Goal: Task Accomplishment & Management: Manage account settings

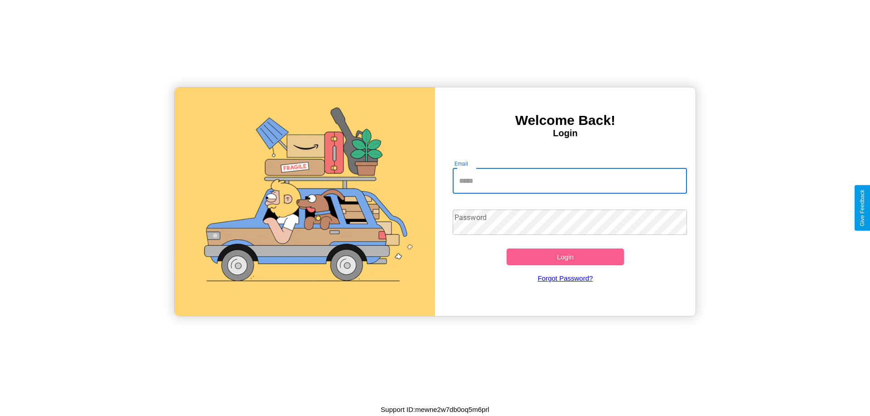
click at [569, 181] on input "Email" at bounding box center [569, 180] width 235 height 25
type input "**********"
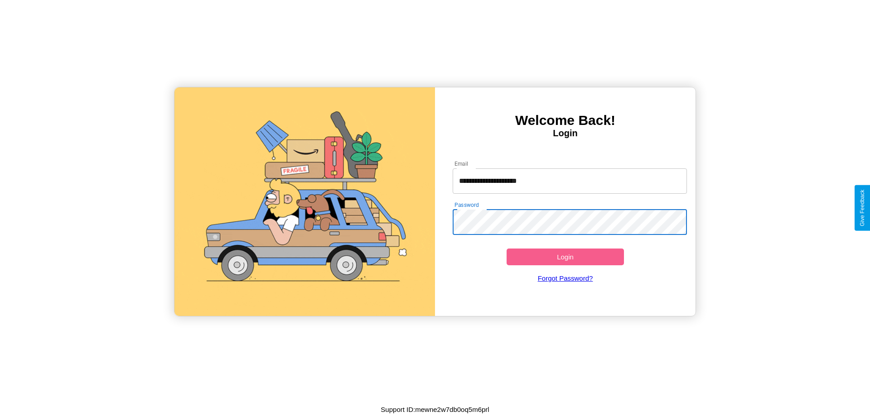
click at [565, 257] on button "Login" at bounding box center [564, 257] width 117 height 17
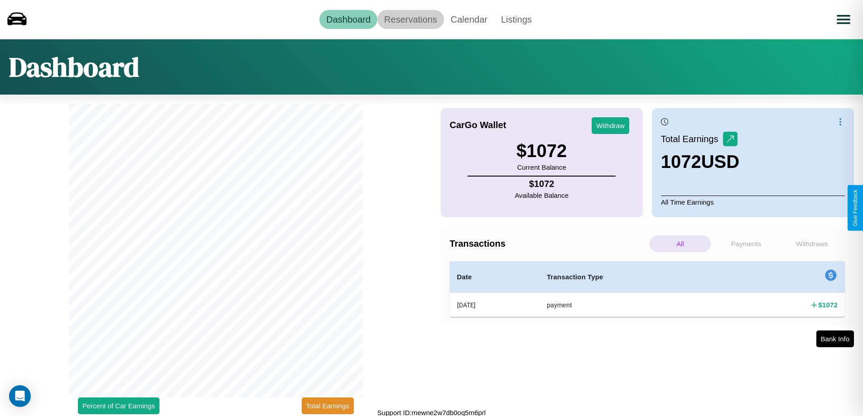
click at [410, 19] on link "Reservations" at bounding box center [410, 19] width 67 height 19
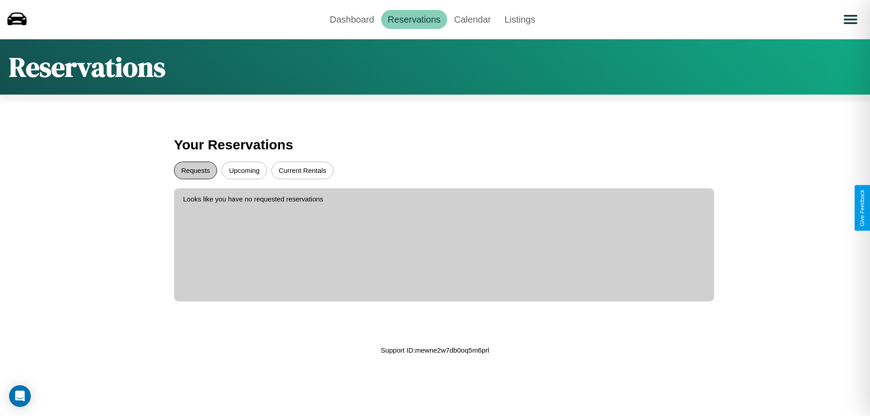
click at [195, 170] on button "Requests" at bounding box center [195, 171] width 43 height 18
click at [302, 170] on button "Current Rentals" at bounding box center [302, 171] width 62 height 18
click at [472, 19] on link "Calendar" at bounding box center [472, 19] width 50 height 19
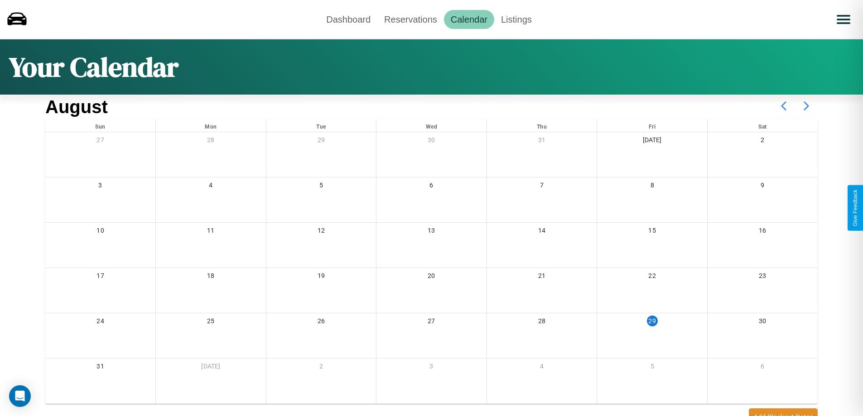
click at [806, 106] on icon at bounding box center [806, 106] width 23 height 23
